Goal: Information Seeking & Learning: Compare options

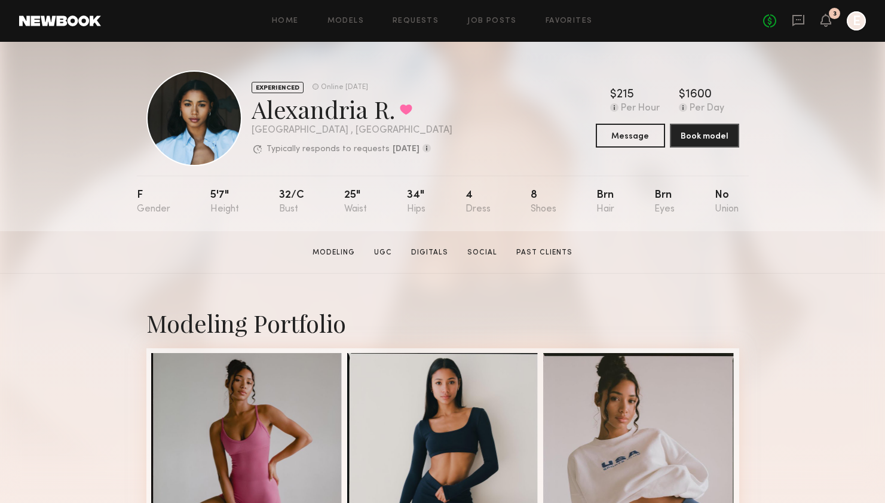
click at [851, 25] on div at bounding box center [856, 20] width 19 height 19
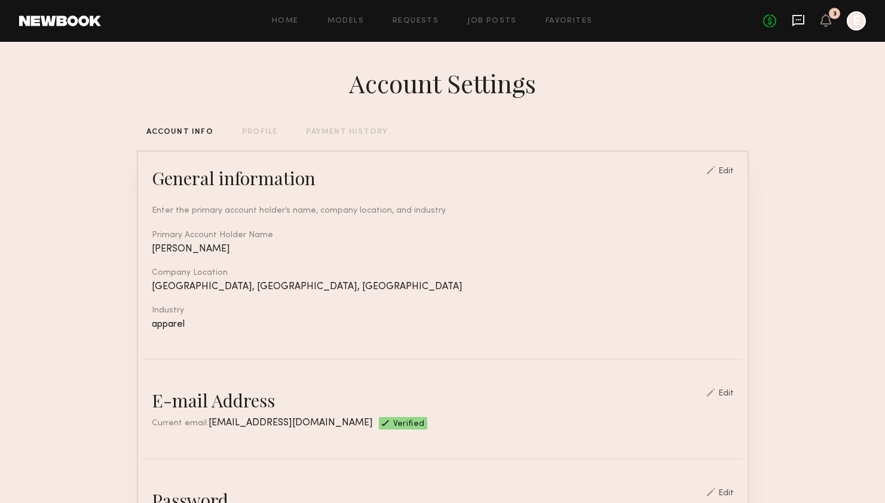
click at [803, 22] on icon at bounding box center [799, 20] width 12 height 11
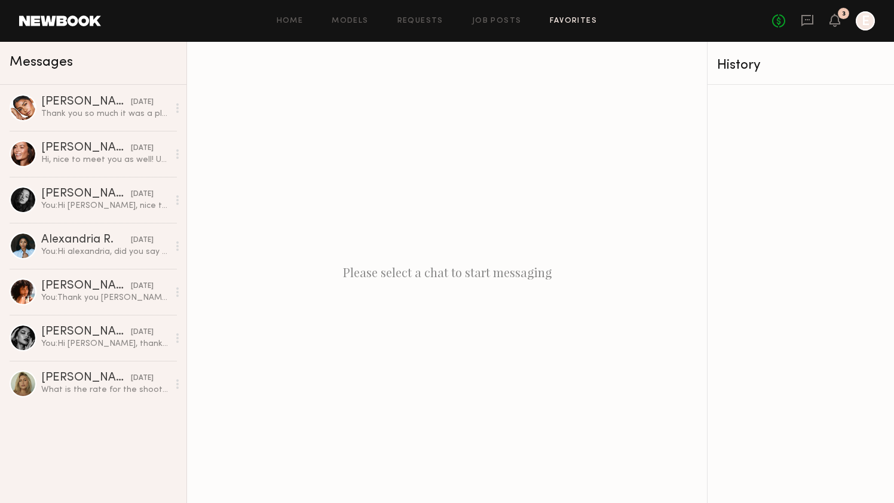
click at [582, 18] on link "Favorites" at bounding box center [573, 21] width 47 height 8
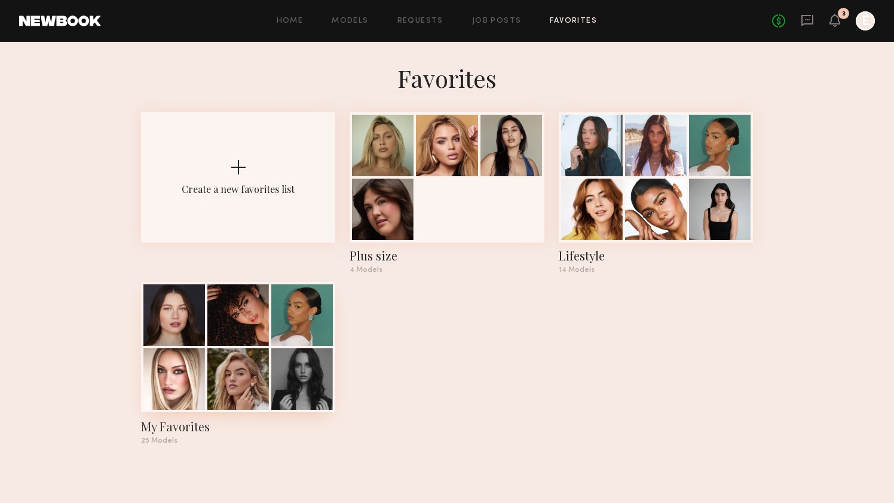
click at [253, 343] on div at bounding box center [238, 316] width 62 height 62
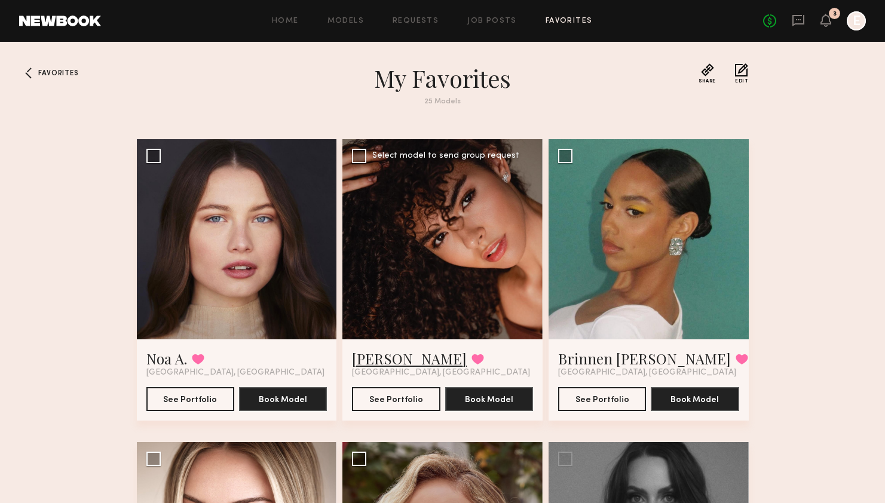
click at [378, 352] on link "Ágatha F." at bounding box center [409, 358] width 115 height 19
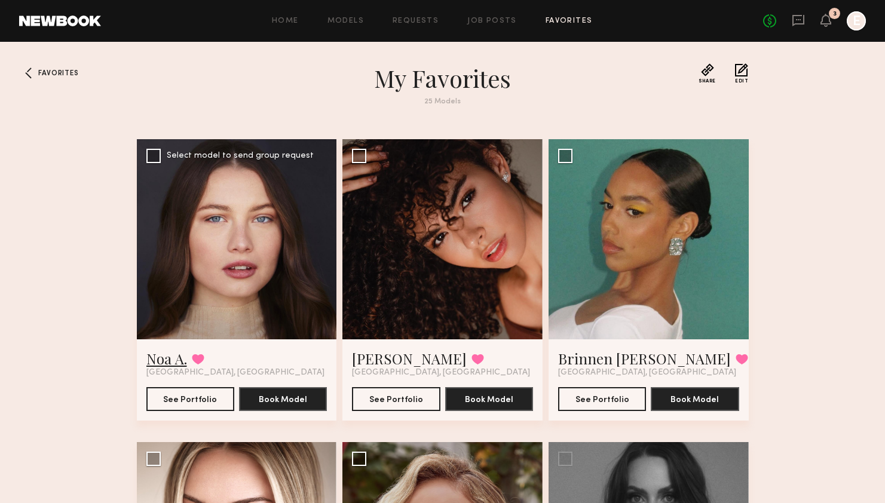
click at [180, 359] on link "Noa A." at bounding box center [166, 358] width 41 height 19
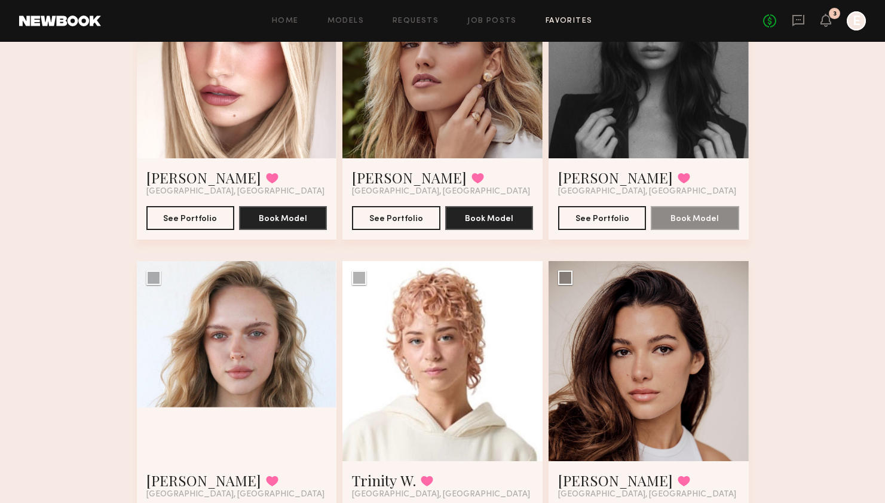
scroll to position [641, 0]
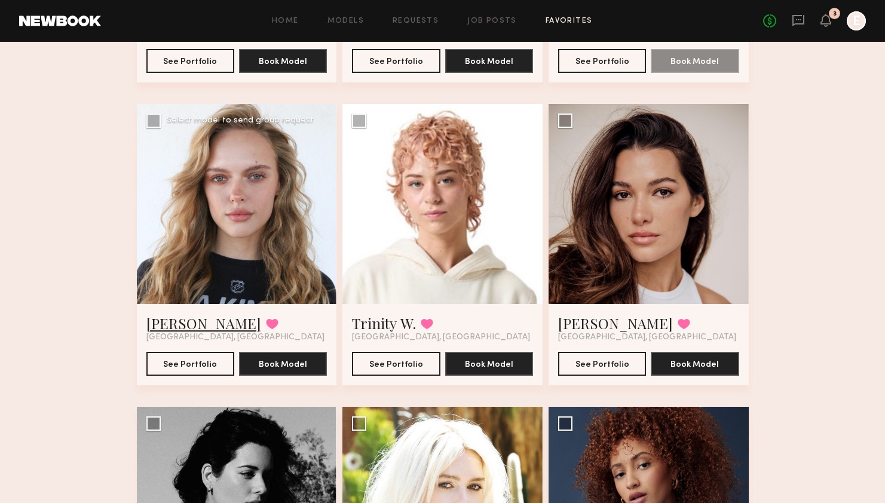
click at [184, 328] on link "Jessica B." at bounding box center [203, 323] width 115 height 19
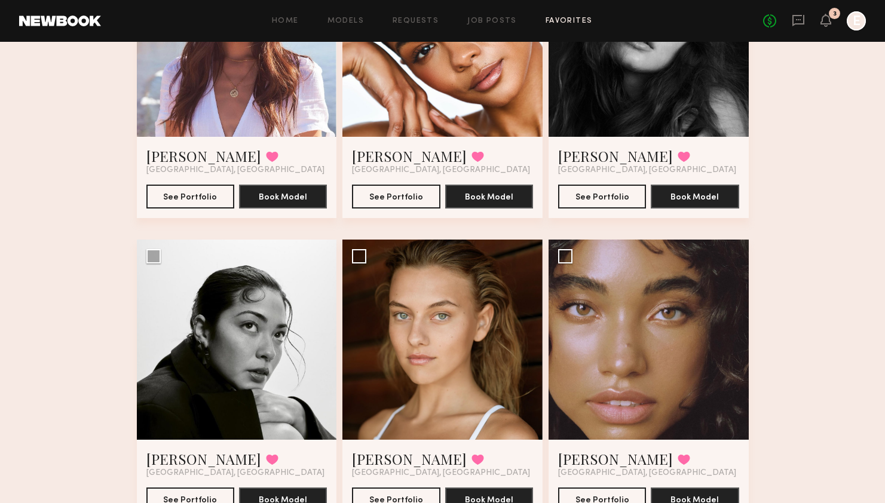
scroll to position [1844, 0]
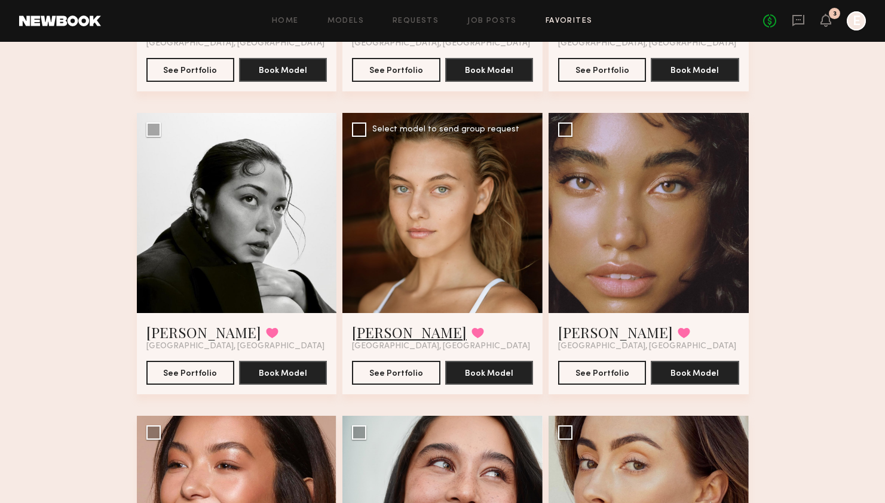
click at [383, 336] on link "Ella K." at bounding box center [409, 332] width 115 height 19
click at [195, 335] on link "Natalie U." at bounding box center [203, 332] width 115 height 19
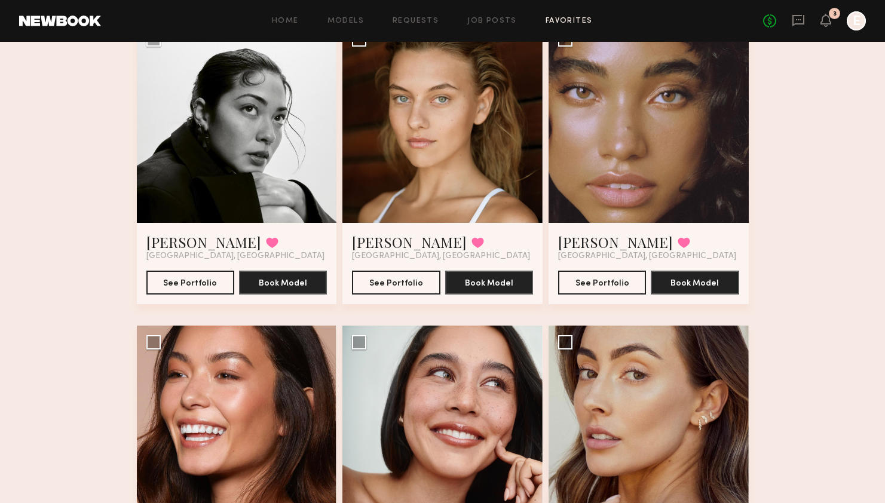
scroll to position [1932, 0]
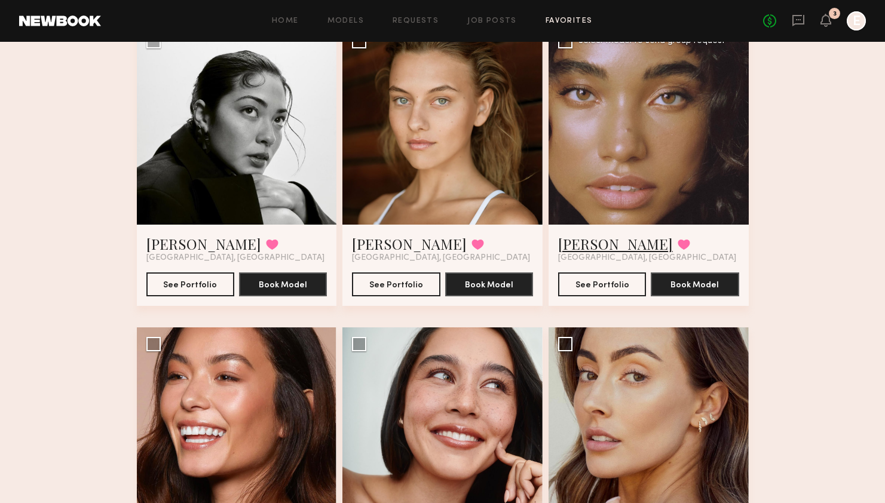
click at [603, 245] on link "Gabriella F." at bounding box center [615, 243] width 115 height 19
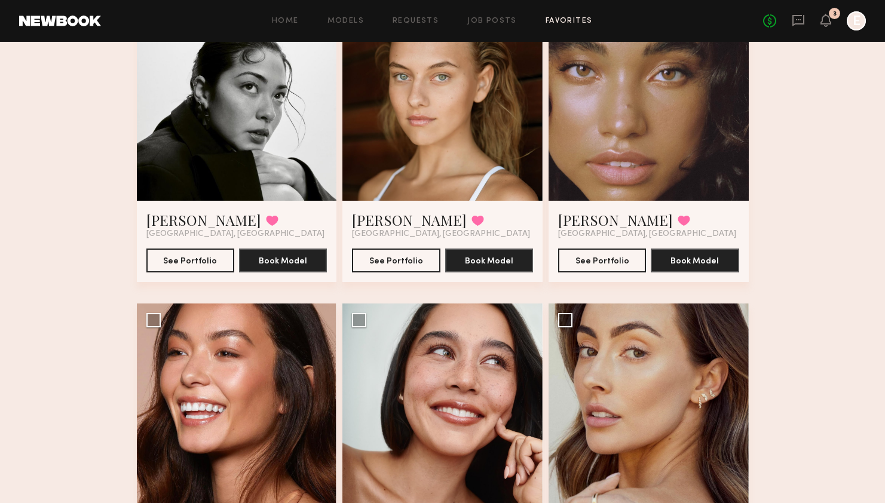
scroll to position [2138, 0]
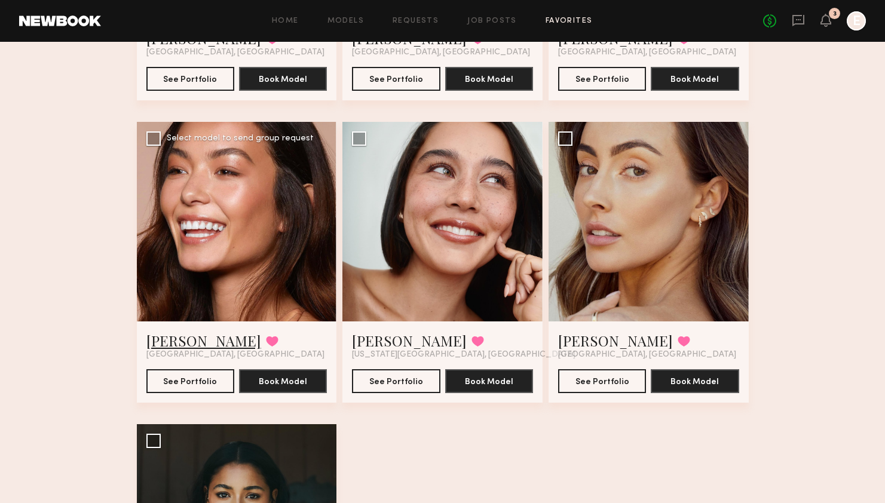
click at [160, 338] on link "Tia M." at bounding box center [203, 340] width 115 height 19
click at [389, 334] on link "Asalia Y." at bounding box center [409, 340] width 115 height 19
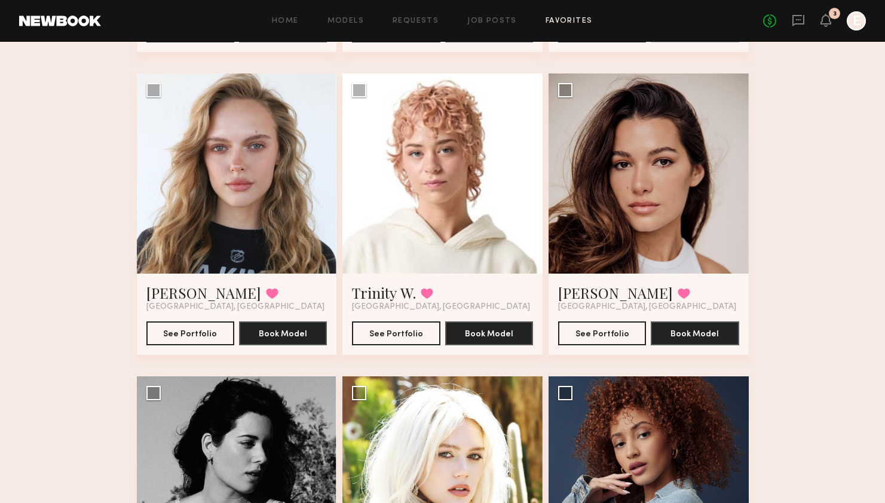
scroll to position [670, 0]
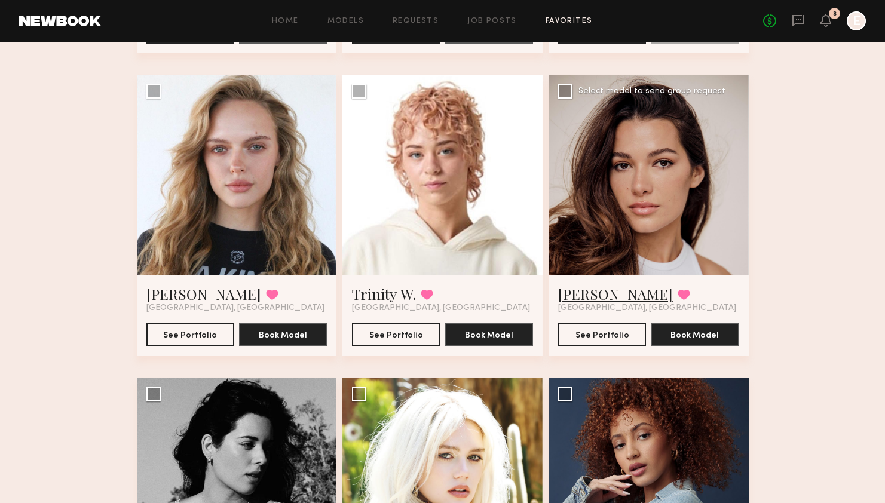
click at [575, 290] on link "Josie M." at bounding box center [615, 294] width 115 height 19
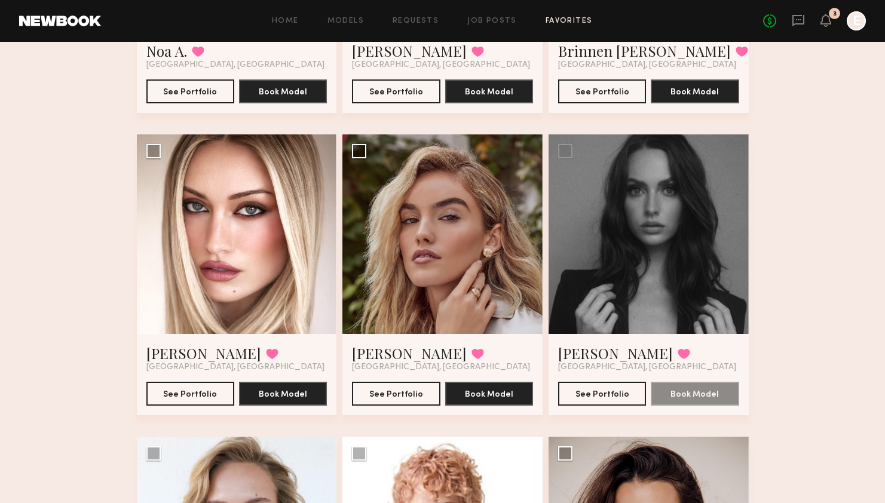
scroll to position [0, 0]
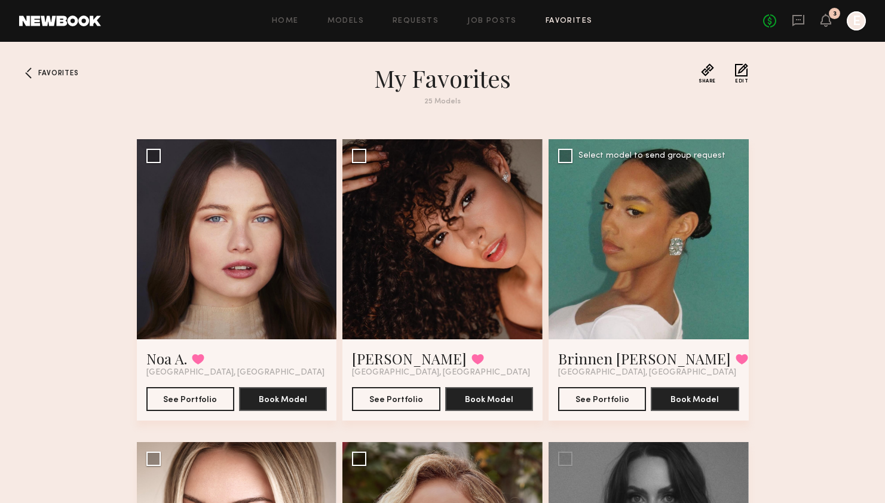
click at [652, 298] on div at bounding box center [649, 239] width 200 height 200
click at [600, 355] on link "Brinnen T." at bounding box center [644, 358] width 173 height 19
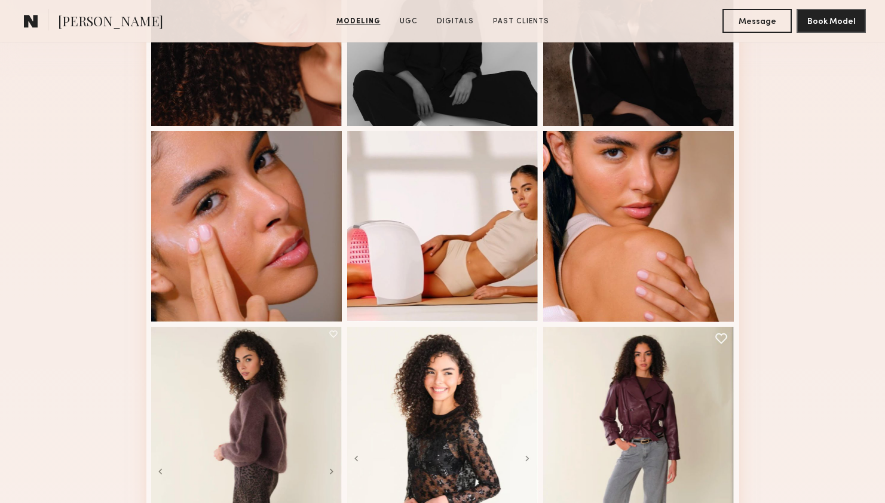
scroll to position [472, 0]
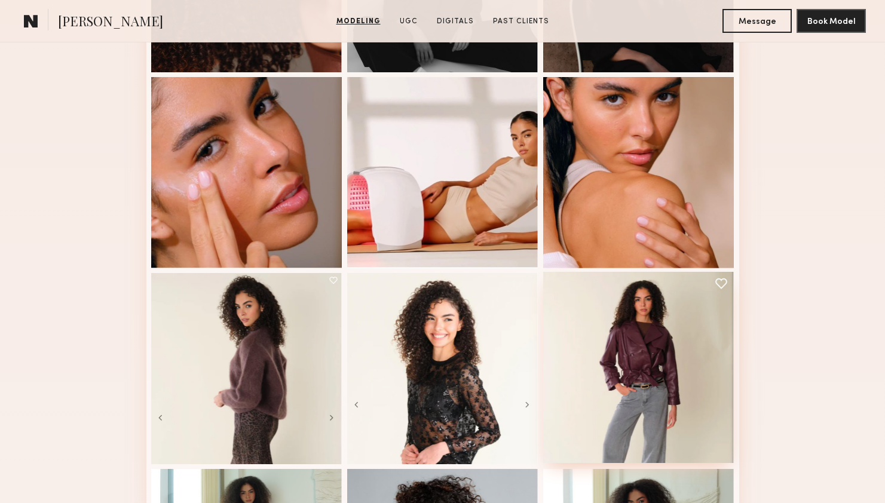
click at [609, 371] on div at bounding box center [638, 367] width 191 height 191
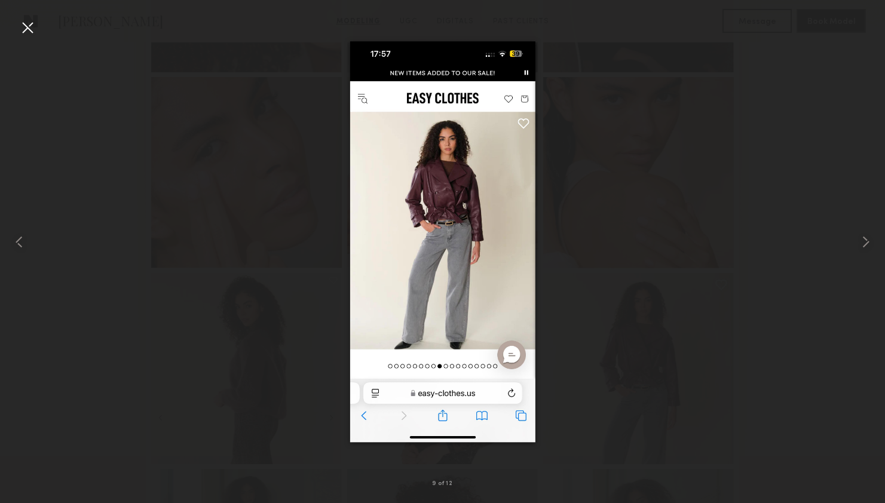
click at [490, 231] on img at bounding box center [442, 241] width 185 height 401
click at [727, 171] on div at bounding box center [442, 242] width 885 height 446
click at [25, 29] on div at bounding box center [27, 27] width 19 height 19
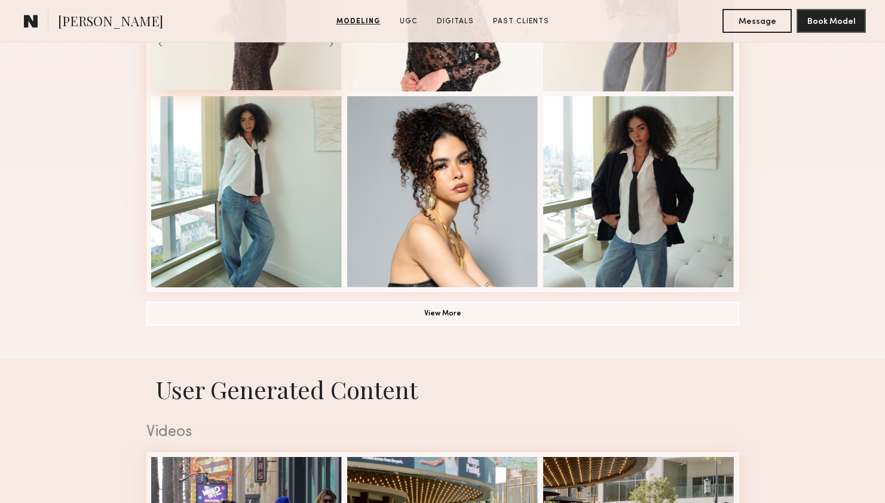
scroll to position [848, 0]
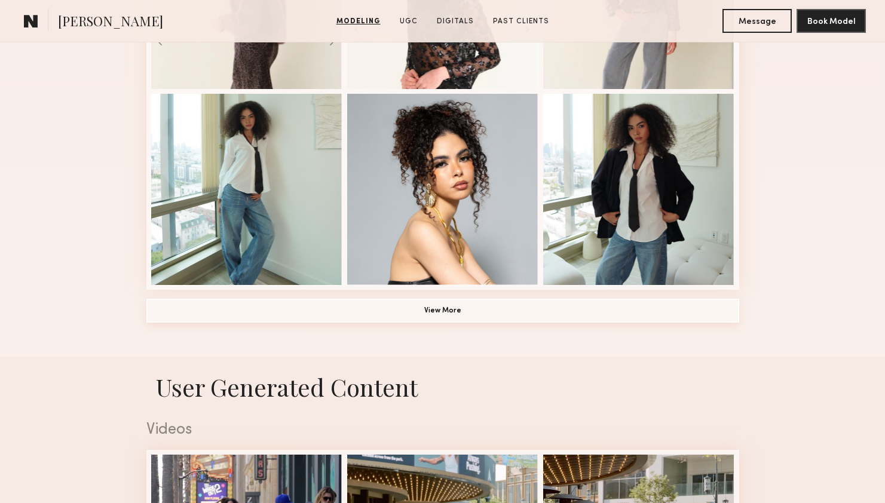
click at [471, 318] on button "View More" at bounding box center [442, 311] width 593 height 24
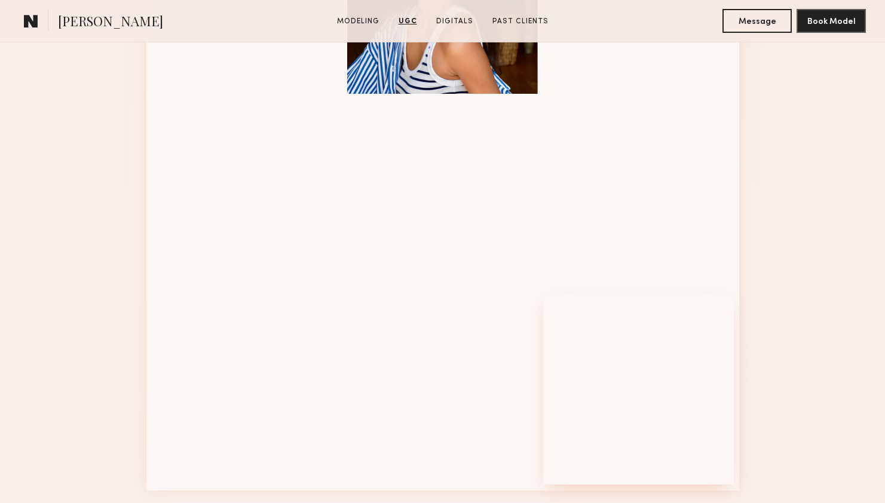
scroll to position [1430, 0]
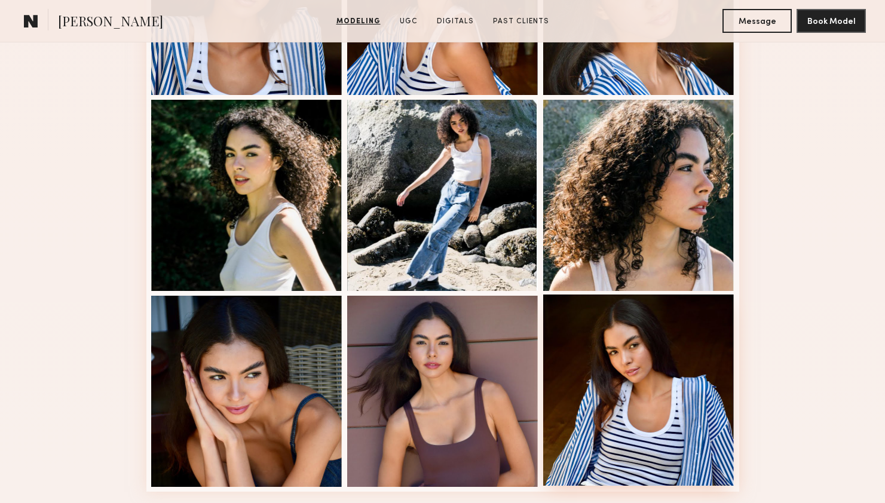
click at [646, 380] on div at bounding box center [638, 390] width 191 height 191
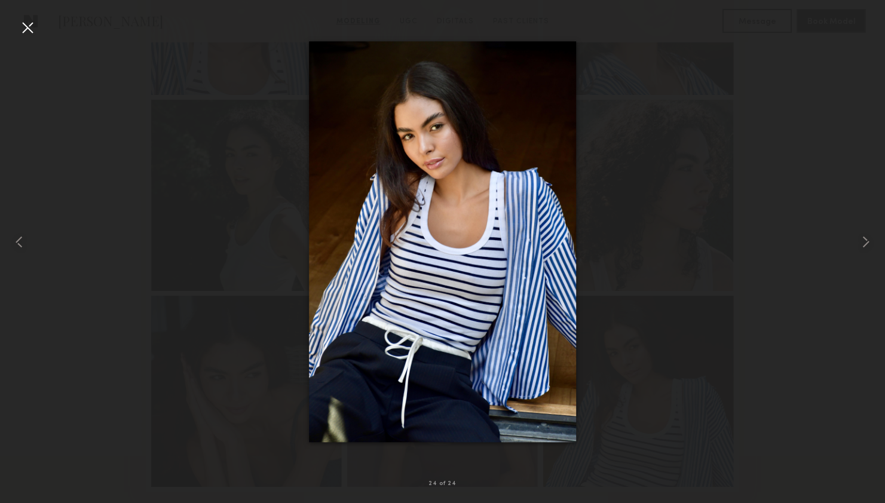
click at [32, 32] on div at bounding box center [27, 27] width 19 height 19
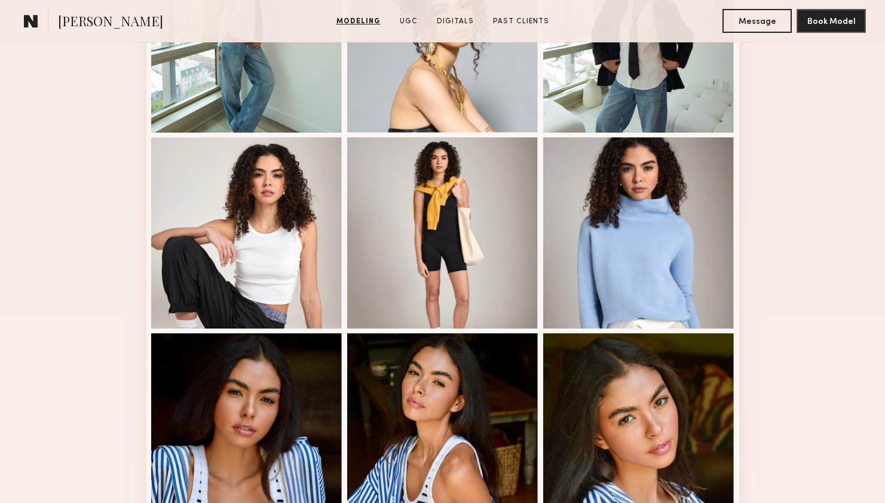
scroll to position [971, 0]
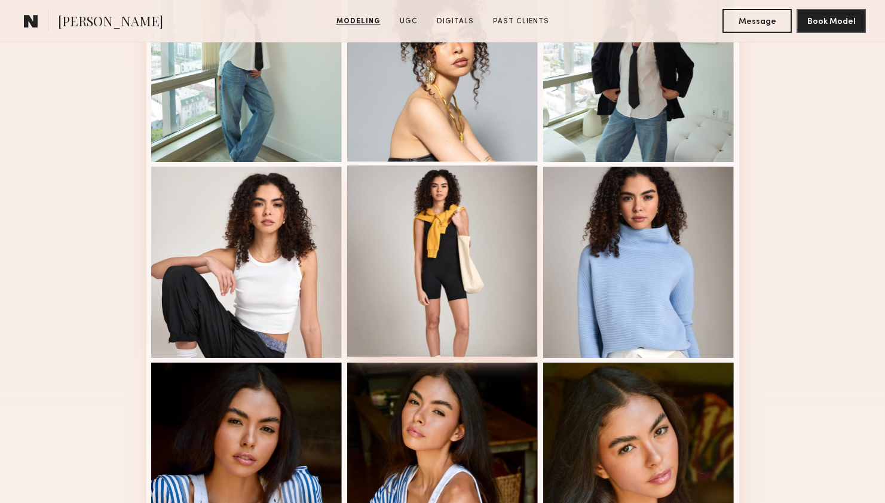
click at [475, 207] on div at bounding box center [442, 261] width 191 height 191
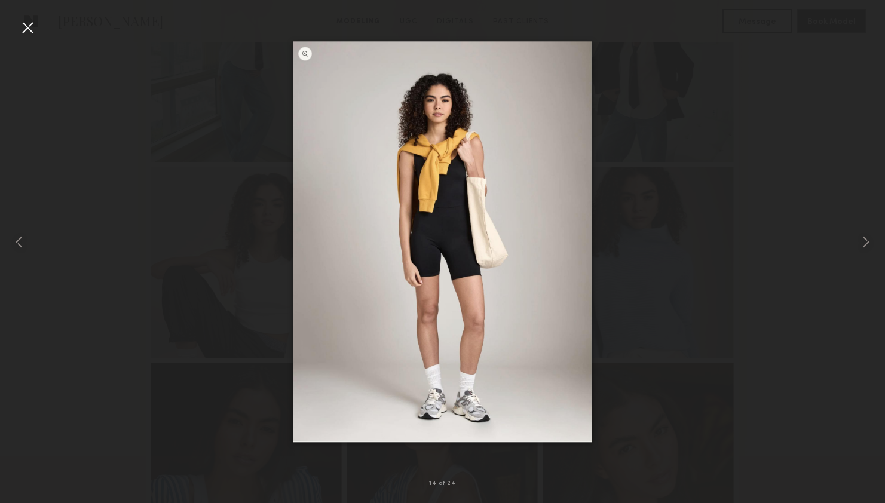
click at [32, 25] on div at bounding box center [27, 27] width 19 height 19
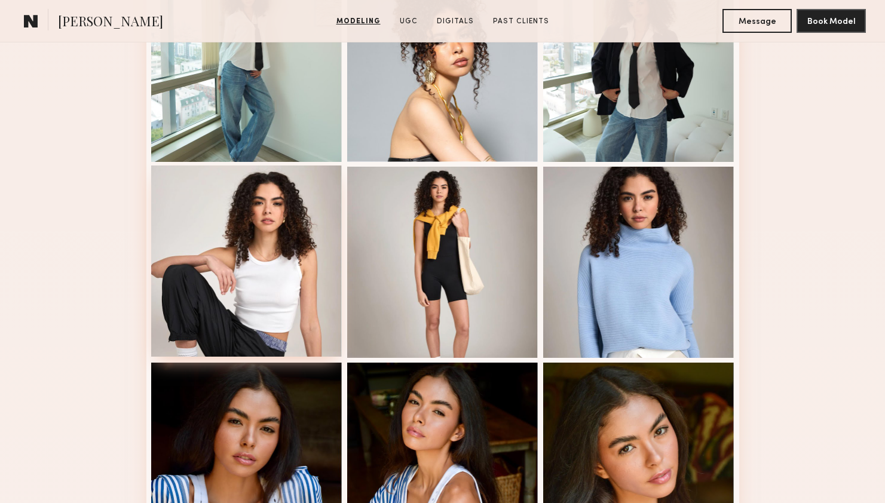
click at [266, 252] on div at bounding box center [246, 261] width 191 height 191
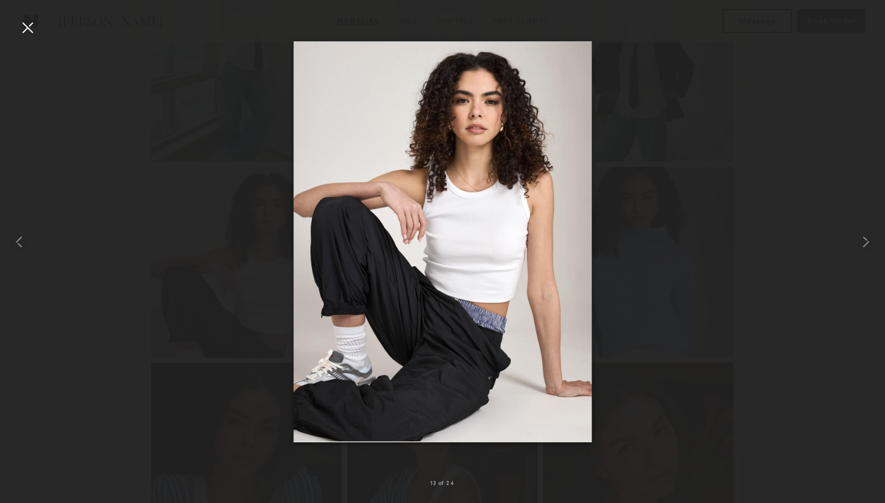
click at [29, 28] on div at bounding box center [27, 27] width 19 height 19
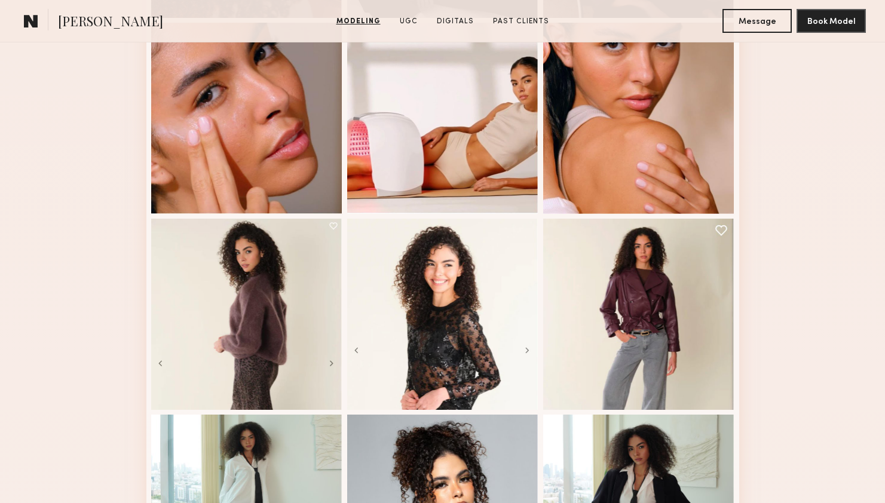
scroll to position [401, 0]
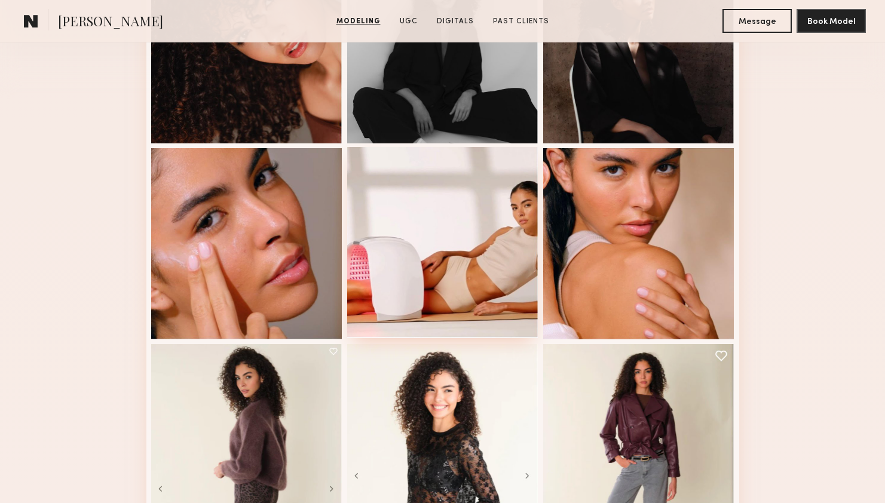
click at [438, 261] on div at bounding box center [442, 242] width 191 height 191
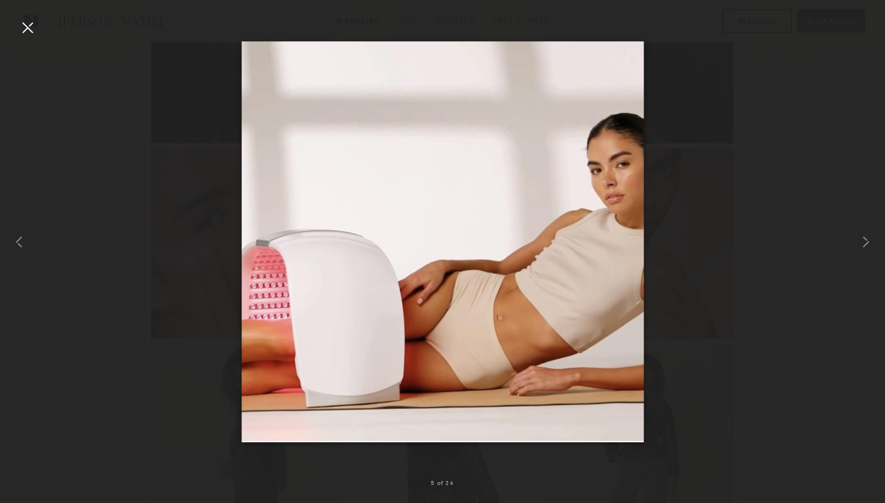
click at [30, 25] on div at bounding box center [27, 27] width 19 height 19
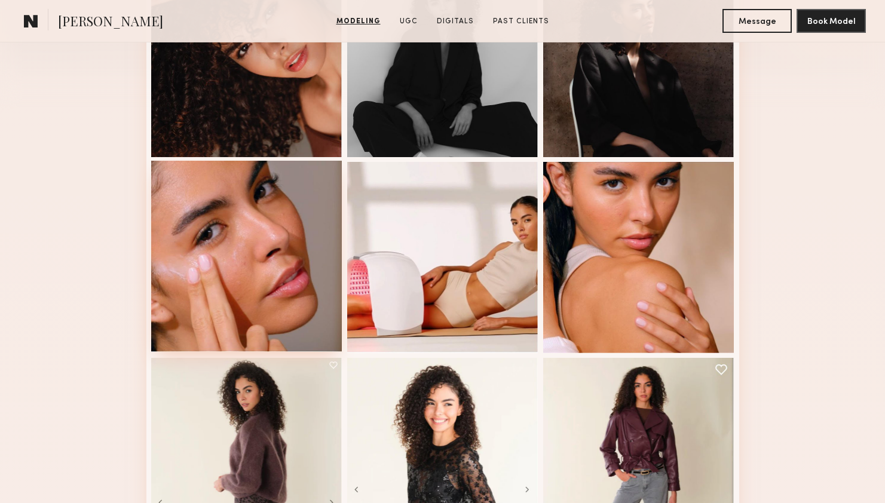
scroll to position [225, 0]
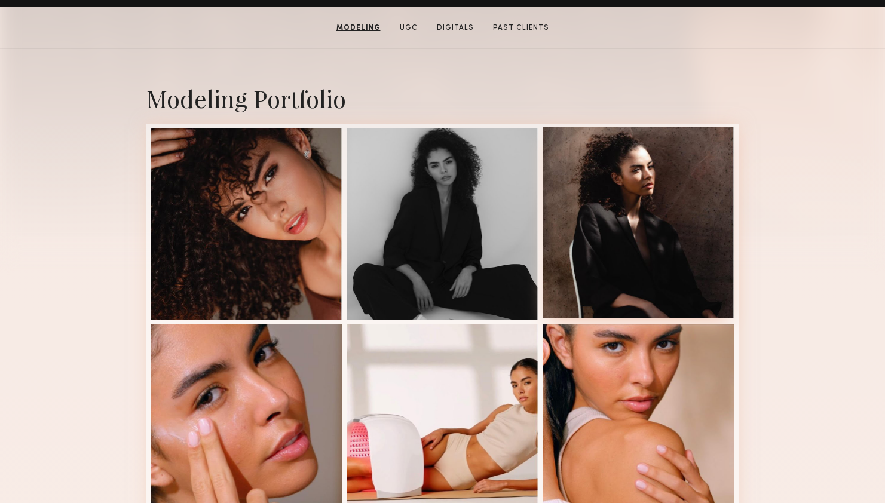
click at [687, 219] on div at bounding box center [638, 222] width 191 height 191
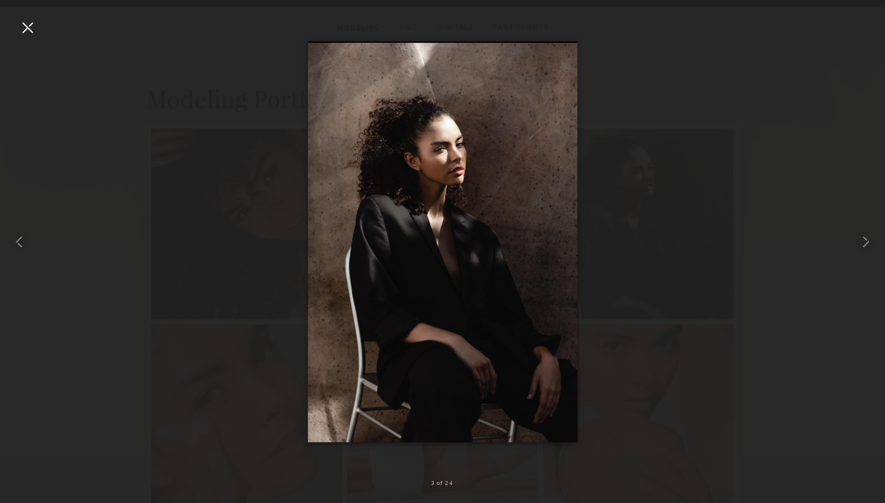
click at [26, 32] on div at bounding box center [27, 27] width 19 height 19
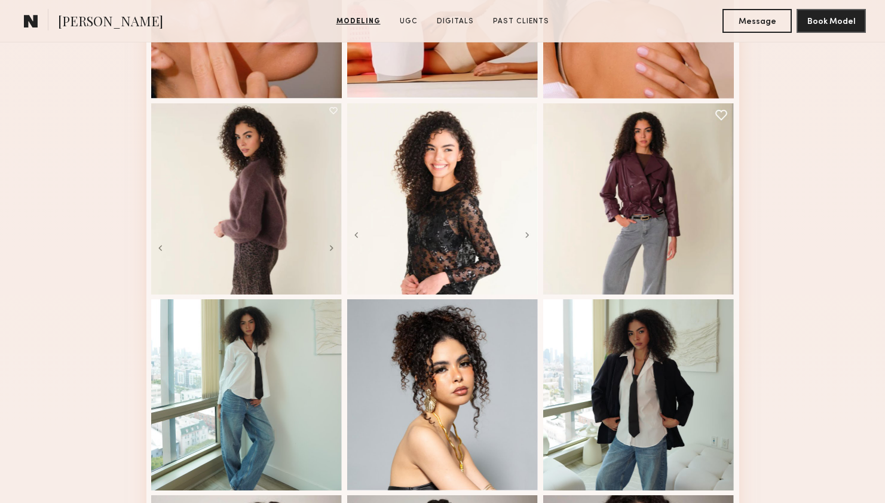
scroll to position [807, 0]
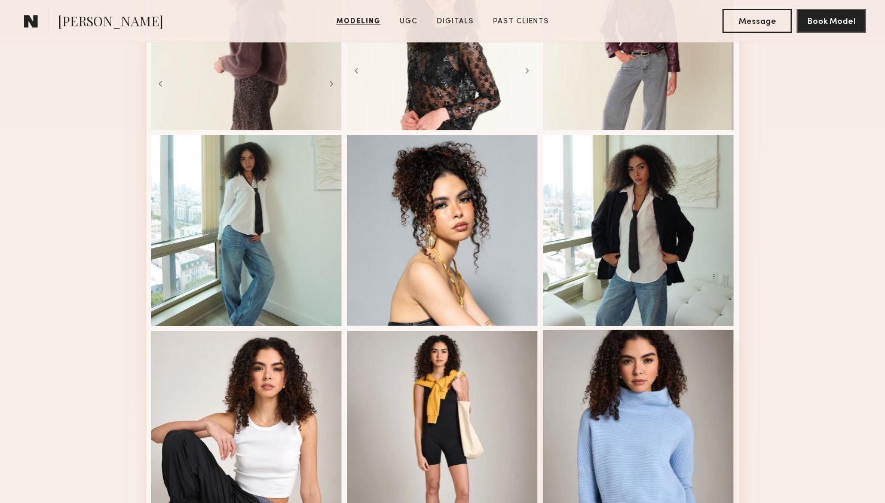
click at [633, 422] on div at bounding box center [638, 425] width 191 height 191
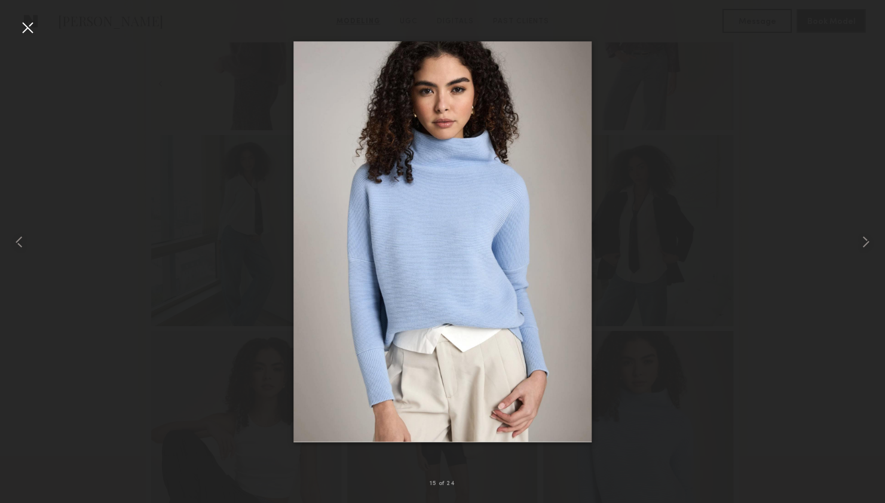
click at [41, 23] on div at bounding box center [442, 242] width 885 height 446
click at [31, 18] on div at bounding box center [27, 27] width 19 height 19
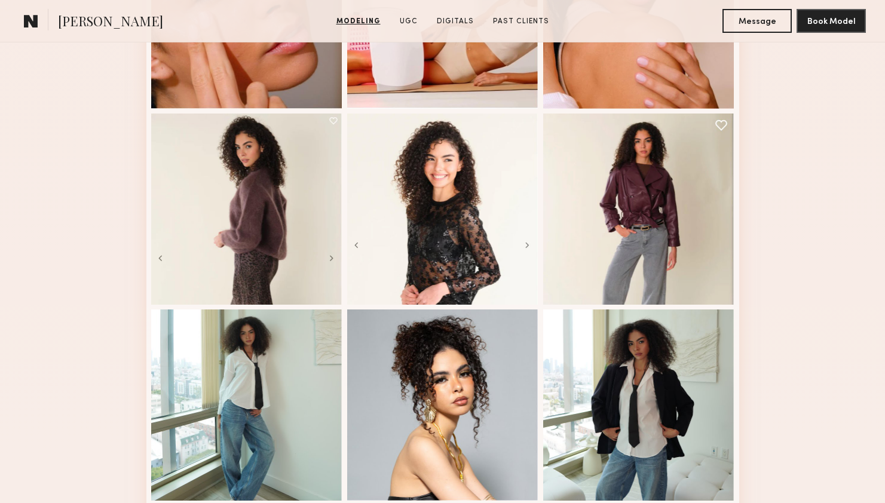
scroll to position [637, 0]
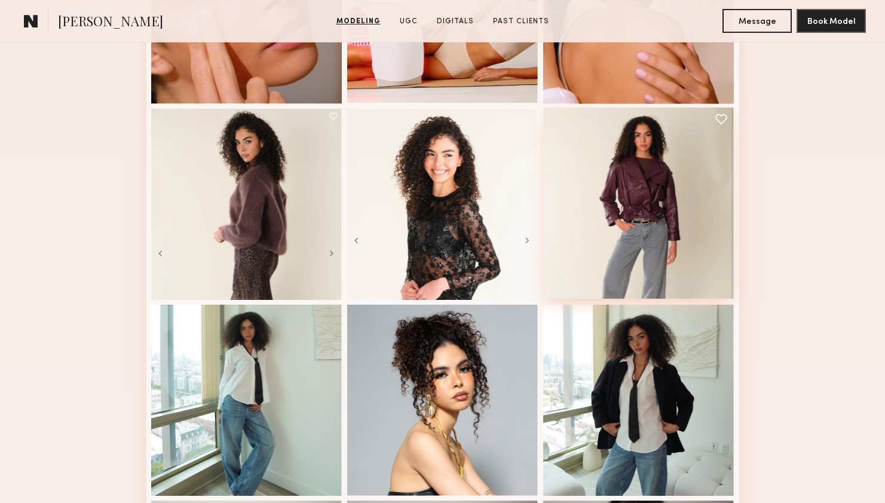
click at [657, 183] on div at bounding box center [638, 203] width 191 height 191
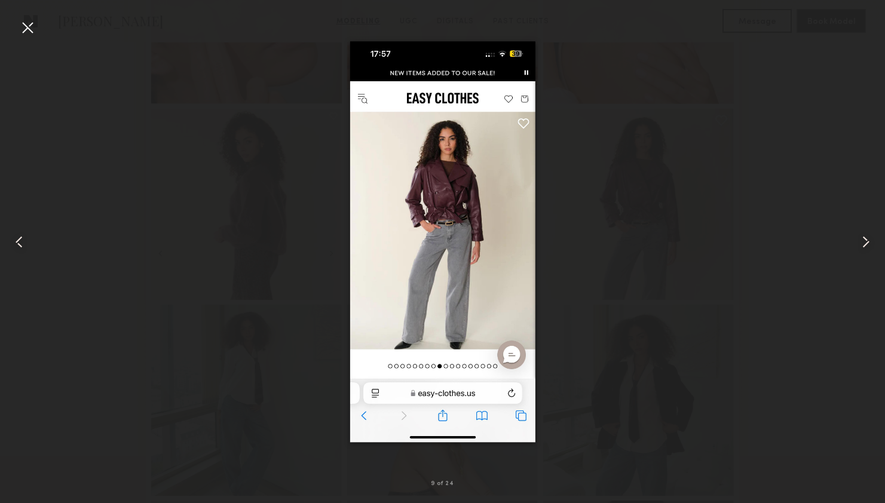
click at [28, 29] on div at bounding box center [27, 27] width 19 height 19
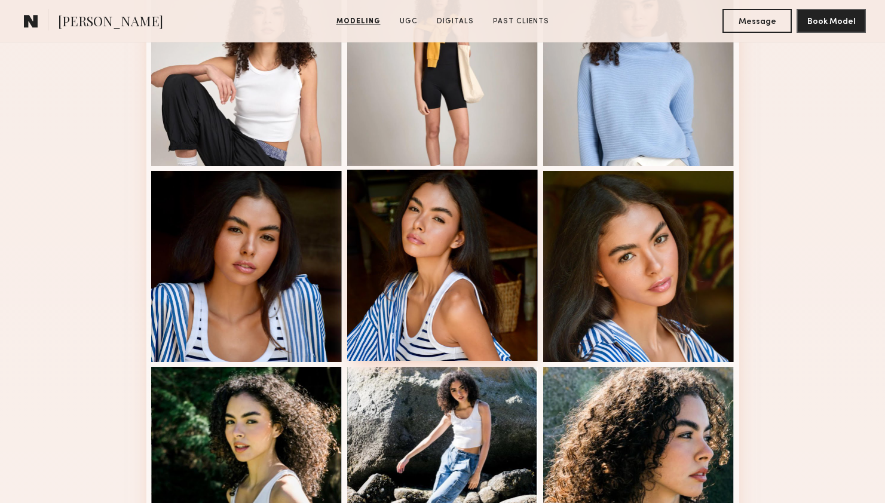
scroll to position [1168, 0]
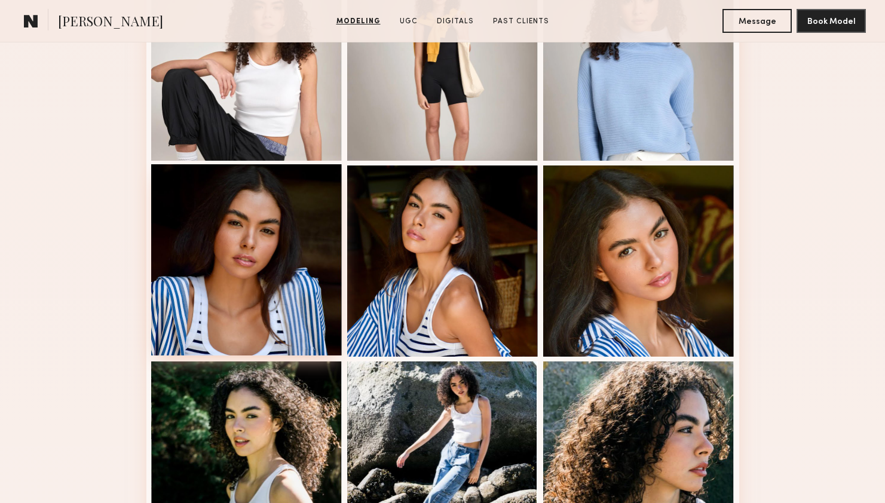
click at [274, 259] on div at bounding box center [246, 259] width 191 height 191
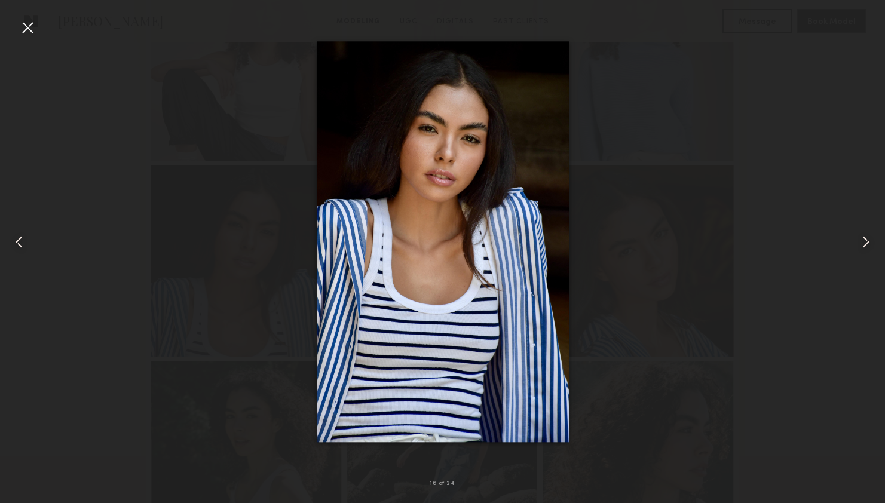
click at [707, 139] on div at bounding box center [442, 242] width 885 height 446
drag, startPoint x: 23, startPoint y: 29, endPoint x: 91, endPoint y: 6, distance: 71.8
click at [23, 28] on div at bounding box center [27, 27] width 19 height 19
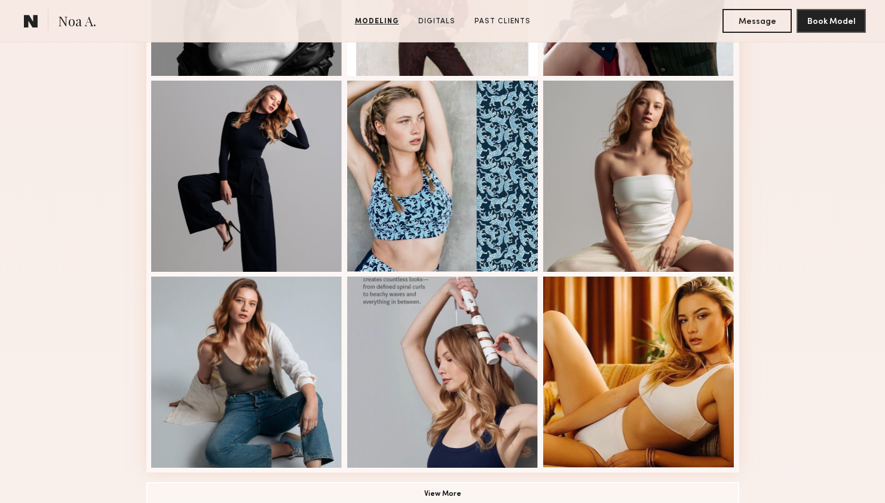
scroll to position [706, 0]
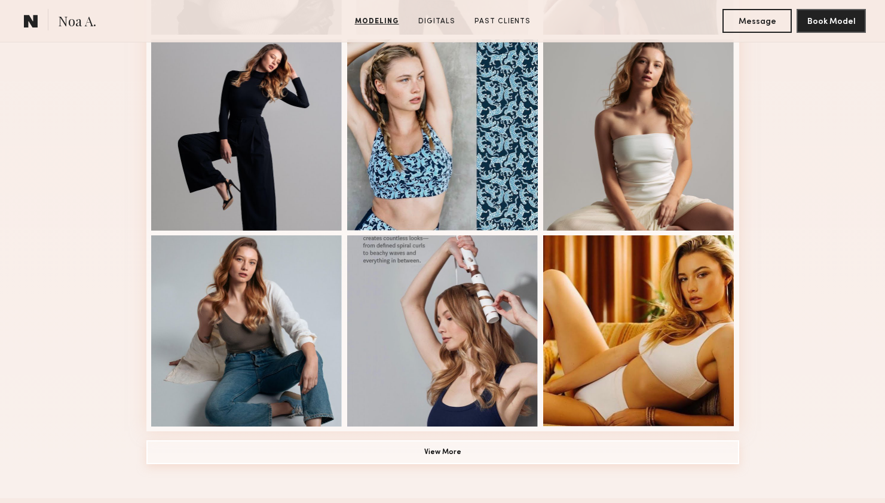
click at [468, 450] on button "View More" at bounding box center [442, 453] width 593 height 24
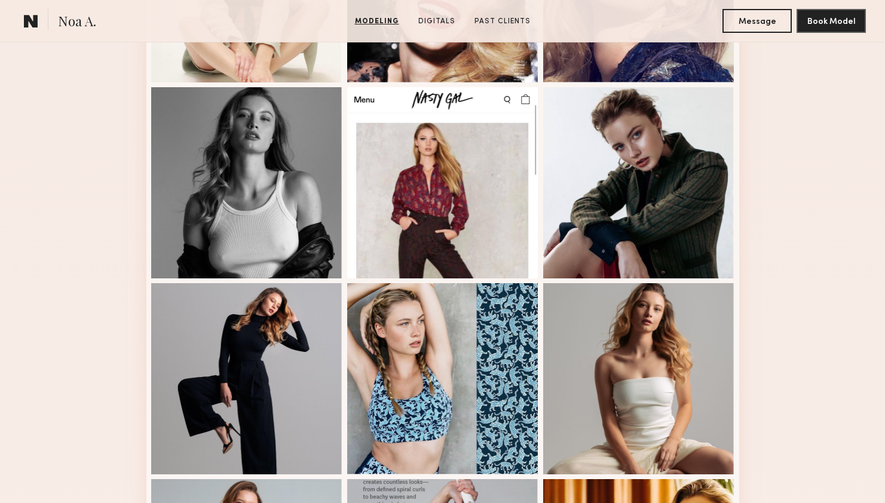
scroll to position [0, 0]
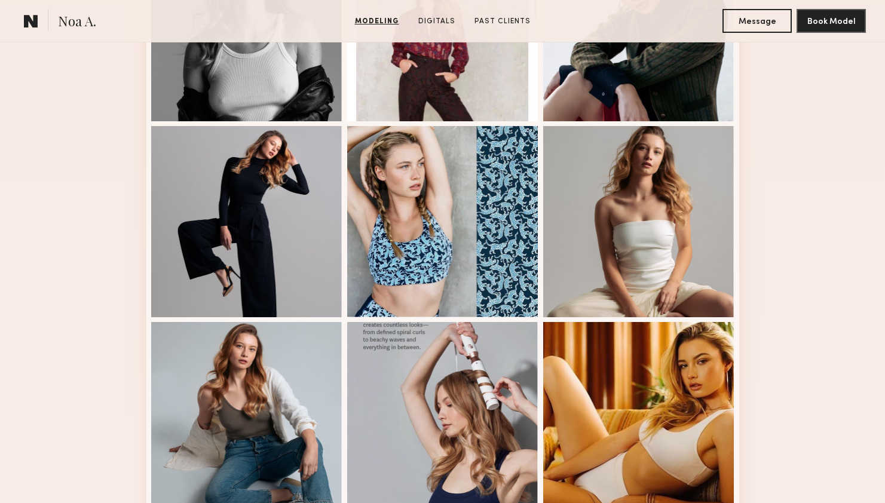
scroll to position [488, 0]
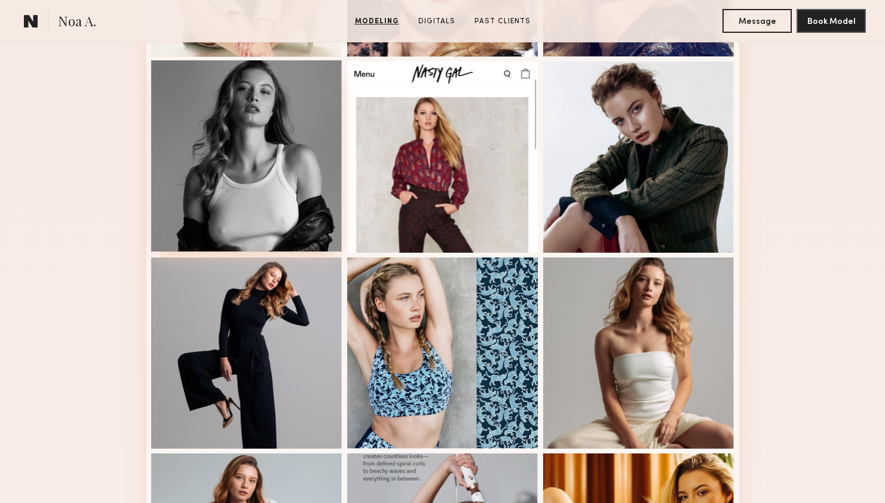
click at [247, 200] on div at bounding box center [246, 155] width 191 height 191
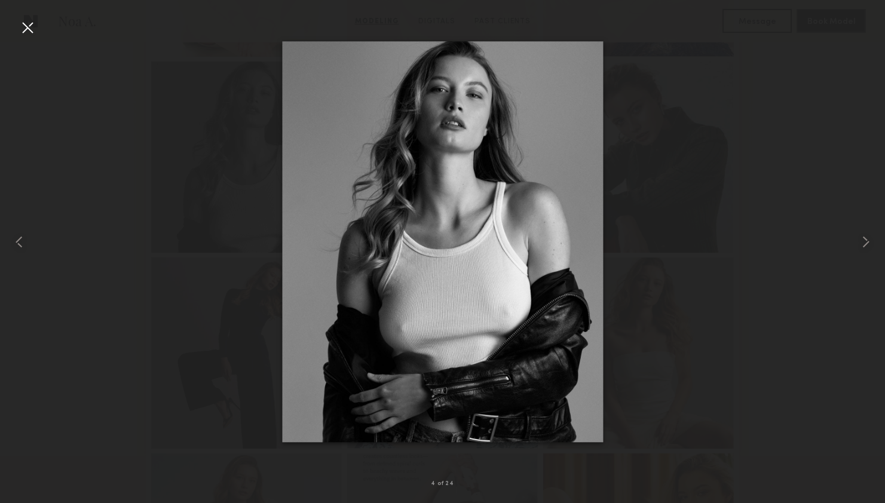
click at [775, 131] on div at bounding box center [442, 242] width 885 height 446
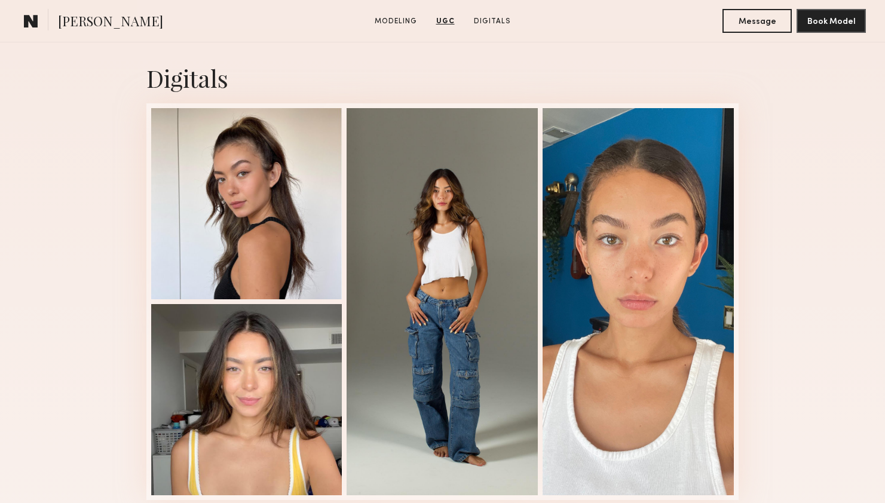
scroll to position [2113, 0]
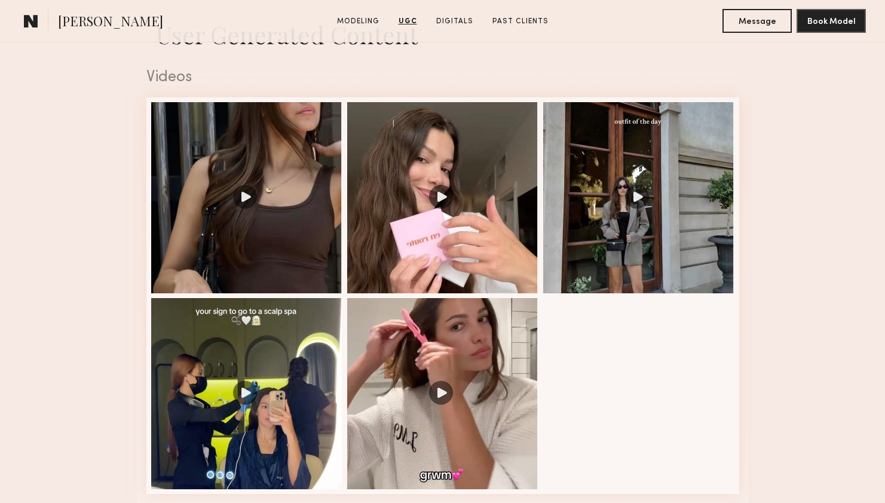
scroll to position [1204, 0]
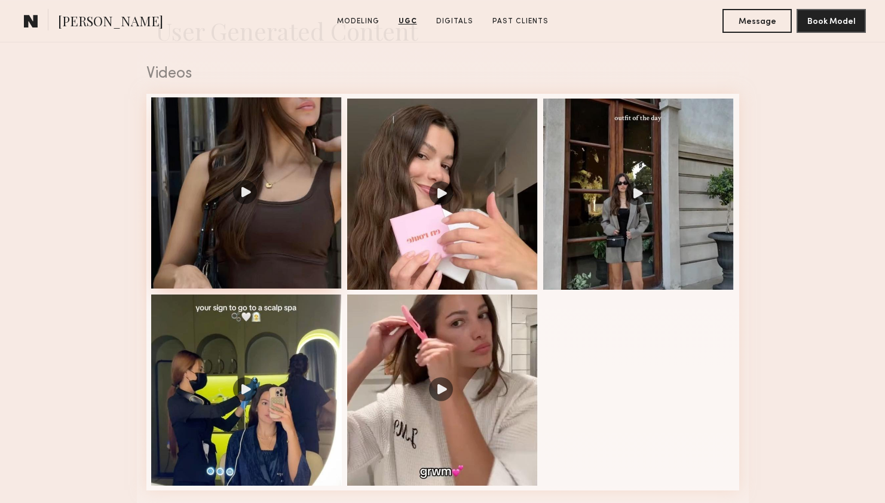
click at [246, 238] on div at bounding box center [246, 192] width 191 height 191
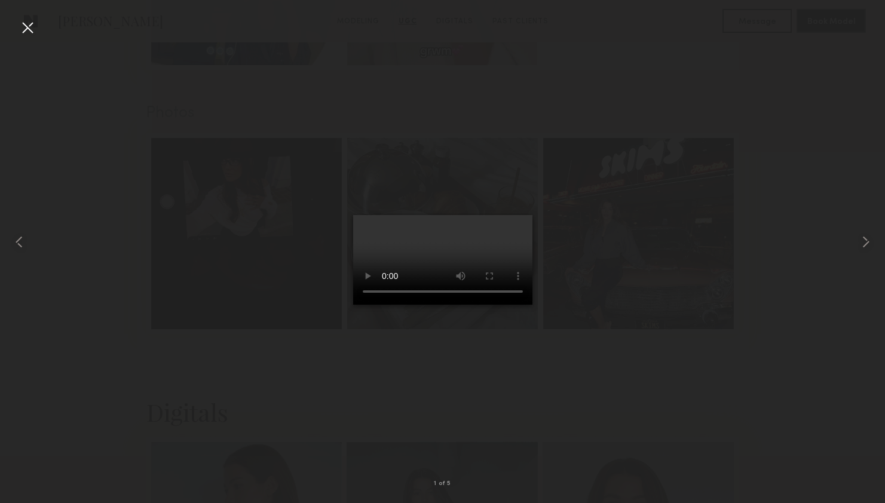
scroll to position [1627, 0]
click at [23, 29] on div at bounding box center [27, 27] width 19 height 19
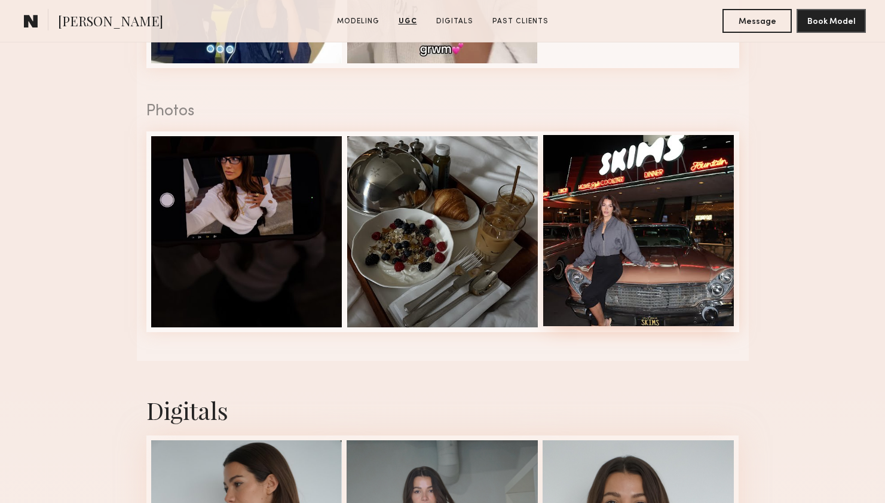
click at [617, 186] on div at bounding box center [638, 230] width 191 height 191
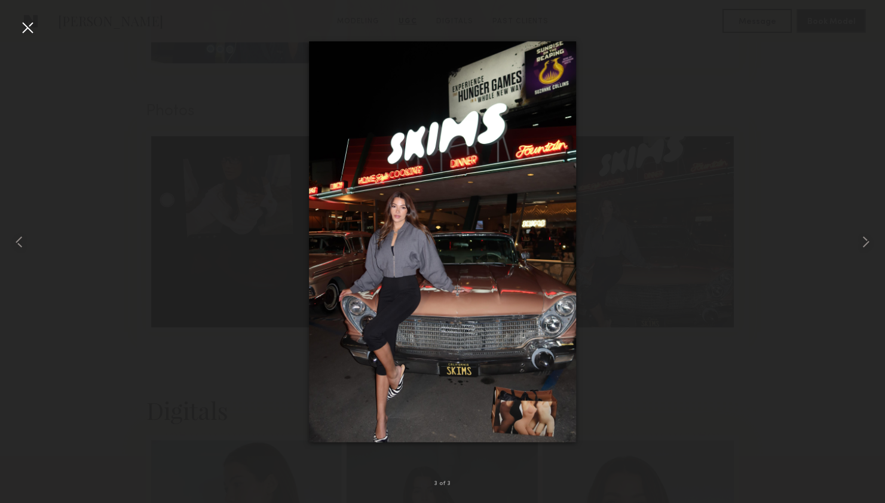
click at [24, 30] on div at bounding box center [27, 27] width 19 height 19
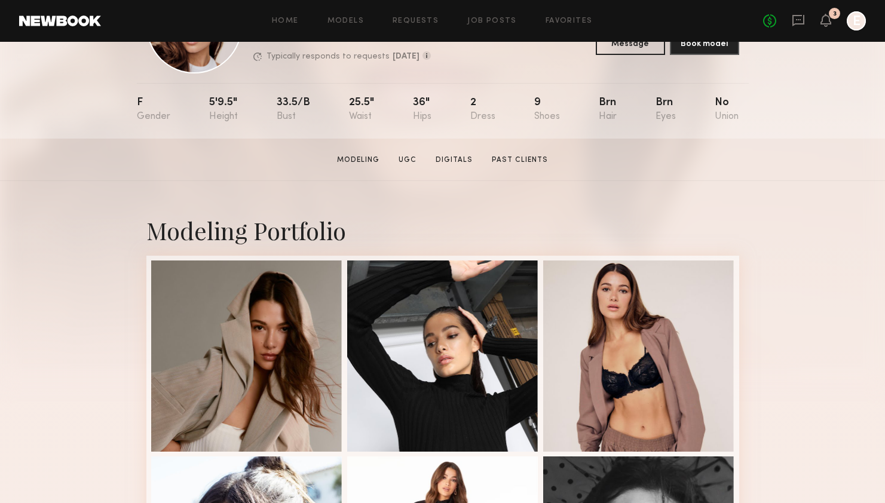
scroll to position [97, 0]
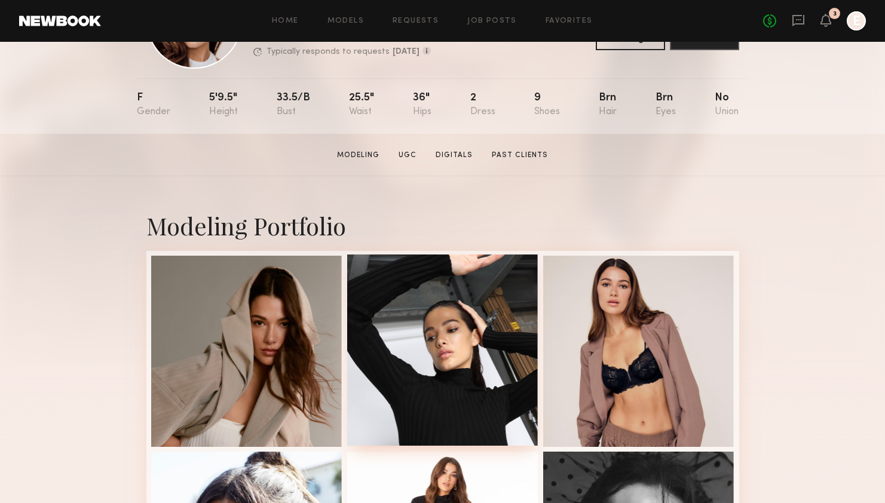
click at [472, 355] on div at bounding box center [442, 350] width 191 height 191
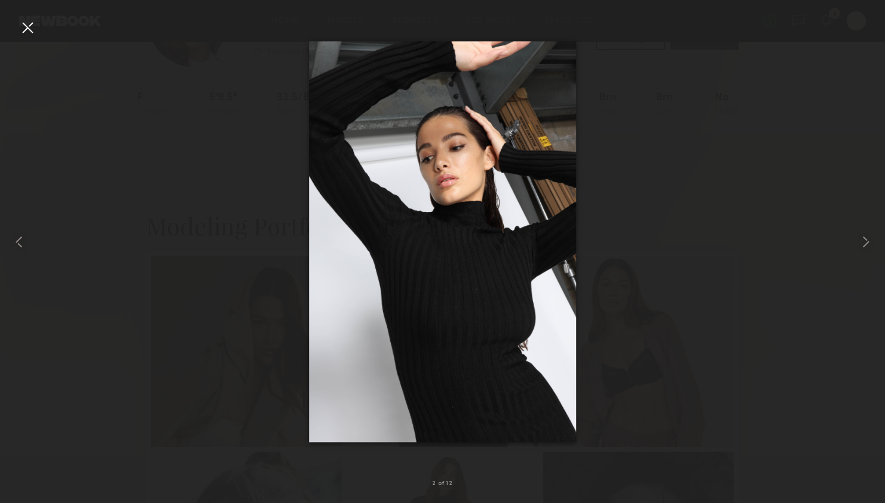
click at [28, 30] on div at bounding box center [27, 27] width 19 height 19
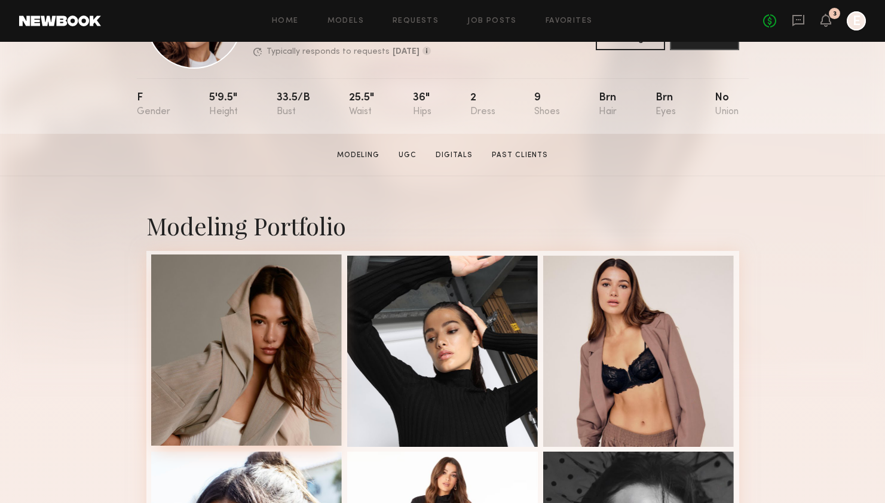
click at [272, 334] on div at bounding box center [246, 350] width 191 height 191
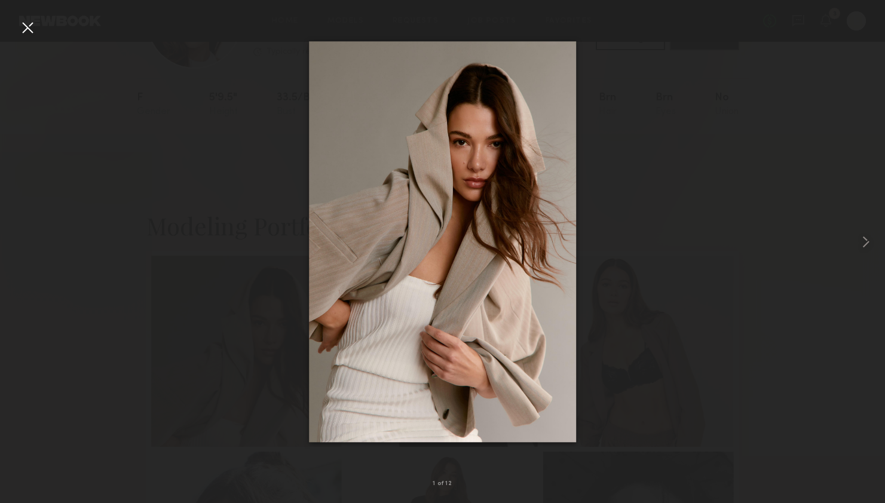
click at [67, 451] on div at bounding box center [442, 242] width 885 height 446
click at [32, 29] on div at bounding box center [27, 27] width 19 height 19
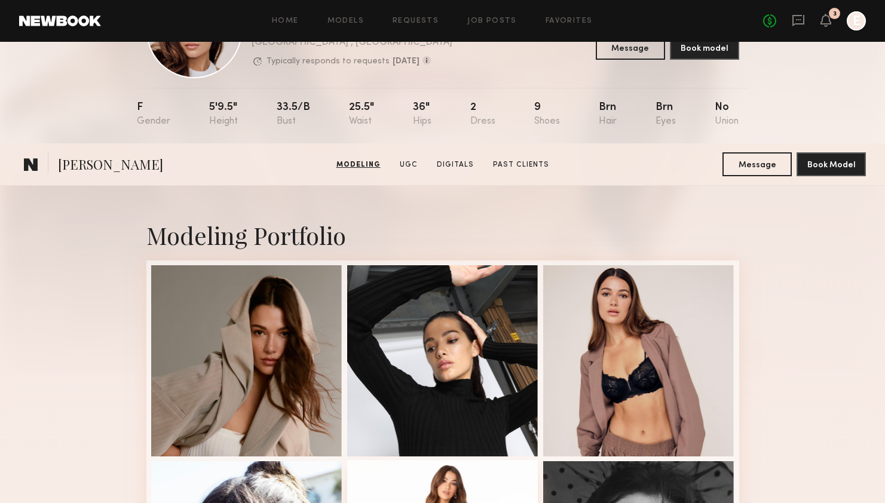
scroll to position [88, 0]
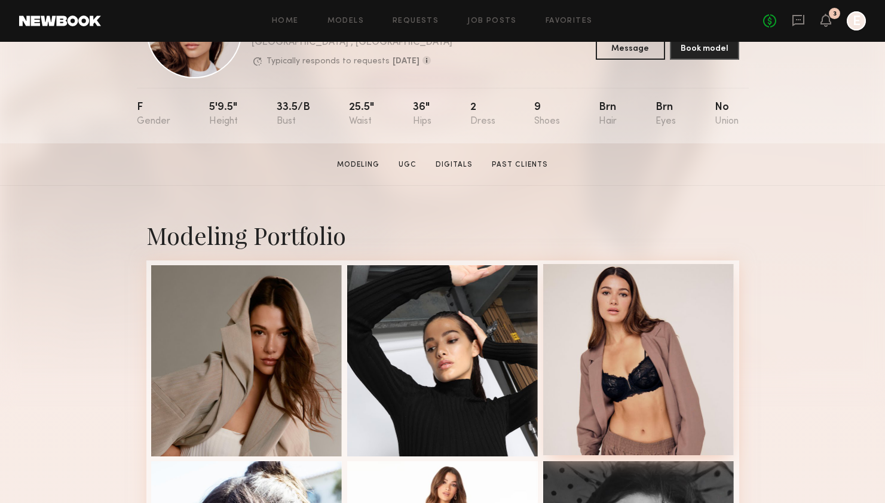
click at [607, 353] on div at bounding box center [638, 359] width 191 height 191
